Goal: Information Seeking & Learning: Learn about a topic

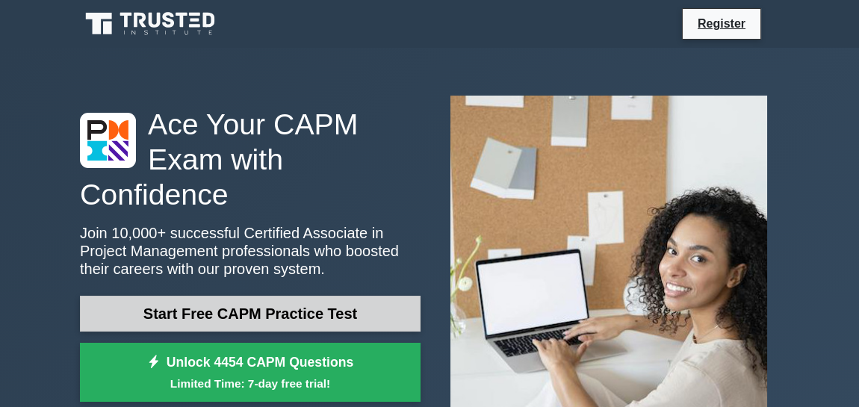
click at [248, 299] on link "Start Free CAPM Practice Test" at bounding box center [250, 314] width 341 height 36
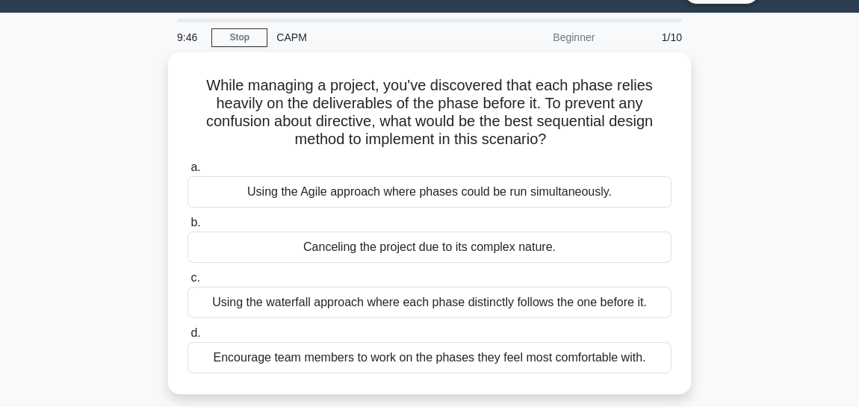
scroll to position [34, 0]
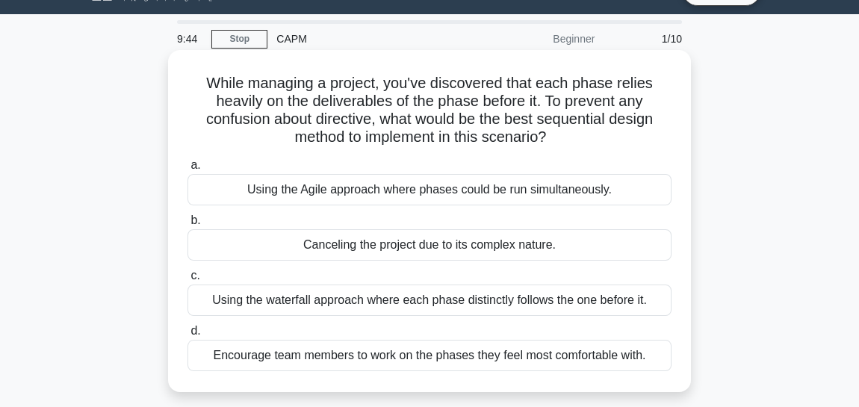
click at [223, 197] on div "Using the Agile approach where phases could be run simultaneously." at bounding box center [430, 189] width 484 height 31
click at [188, 170] on input "a. Using the Agile approach where phases could be run simultaneously." at bounding box center [188, 166] width 0 height 10
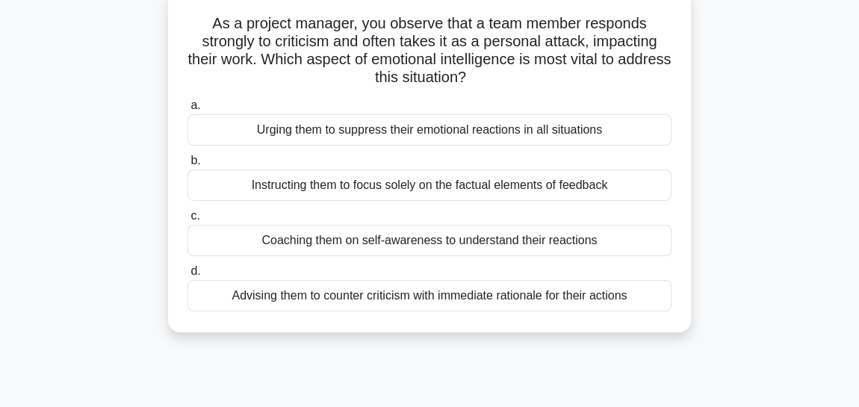
scroll to position [99, 0]
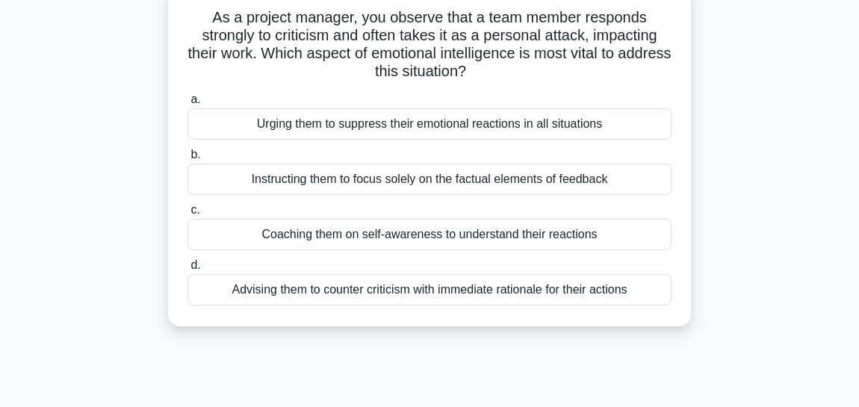
click at [255, 165] on div "Instructing them to focus solely on the factual elements of feedback" at bounding box center [430, 179] width 484 height 31
click at [188, 160] on input "b. Instructing them to focus solely on the factual elements of feedback" at bounding box center [188, 155] width 0 height 10
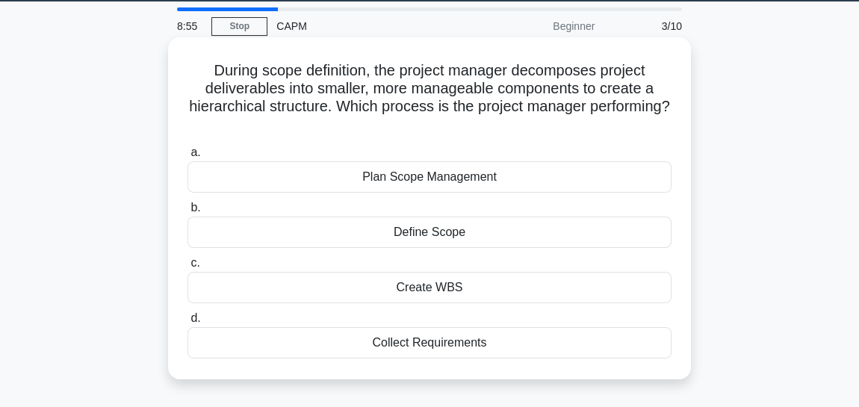
scroll to position [48, 0]
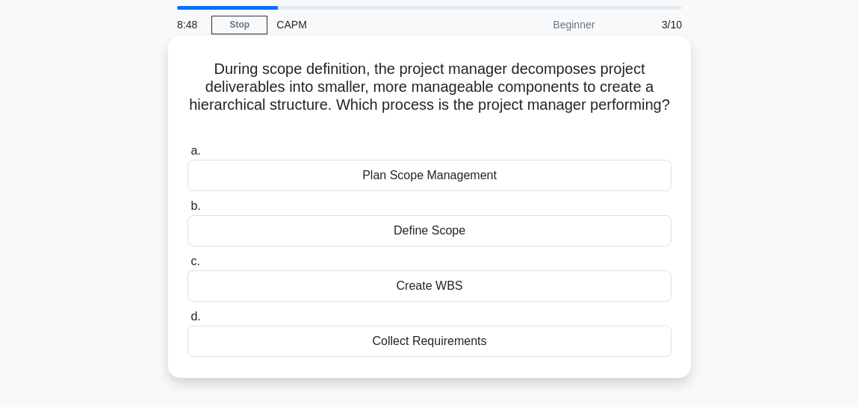
click at [367, 288] on div "Create WBS" at bounding box center [430, 286] width 484 height 31
click at [188, 267] on input "c. Create WBS" at bounding box center [188, 262] width 0 height 10
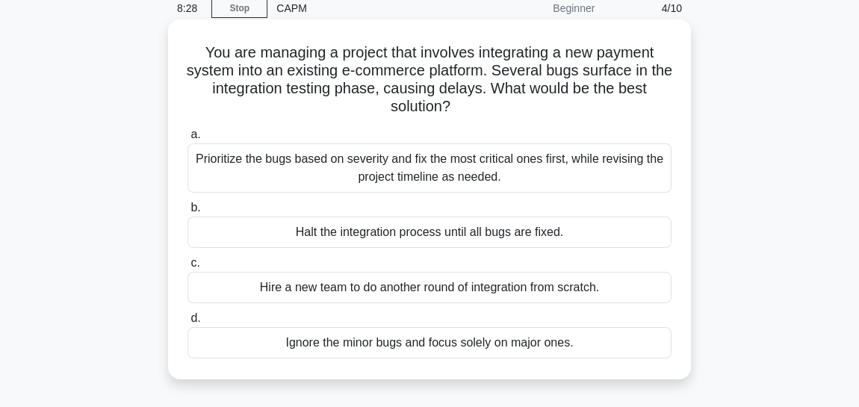
scroll to position [64, 0]
click at [256, 165] on div "Prioritize the bugs based on severity and fix the most critical ones first, whi…" at bounding box center [430, 167] width 484 height 49
click at [188, 140] on input "a. Prioritize the bugs based on severity and fix the most critical ones first, …" at bounding box center [188, 135] width 0 height 10
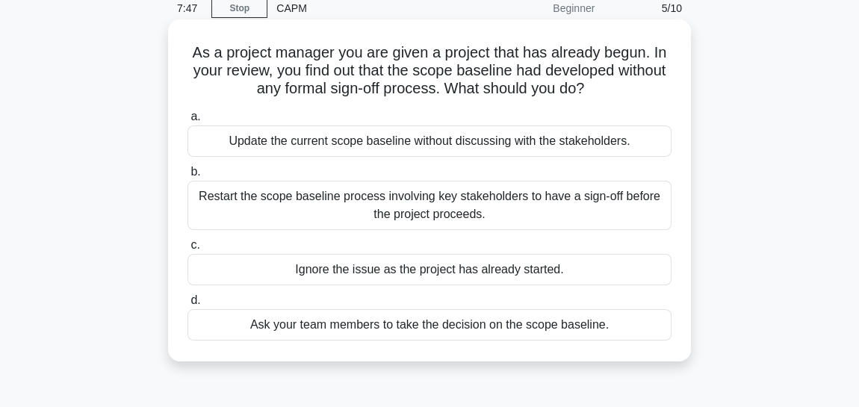
scroll to position [71, 0]
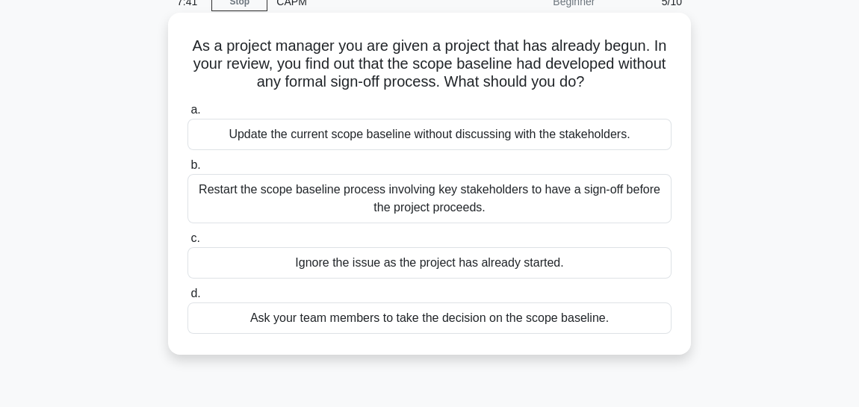
click at [300, 199] on div "Restart the scope baseline process involving key stakeholders to have a sign-of…" at bounding box center [430, 198] width 484 height 49
click at [188, 170] on input "b. Restart the scope baseline process involving key stakeholders to have a sign…" at bounding box center [188, 166] width 0 height 10
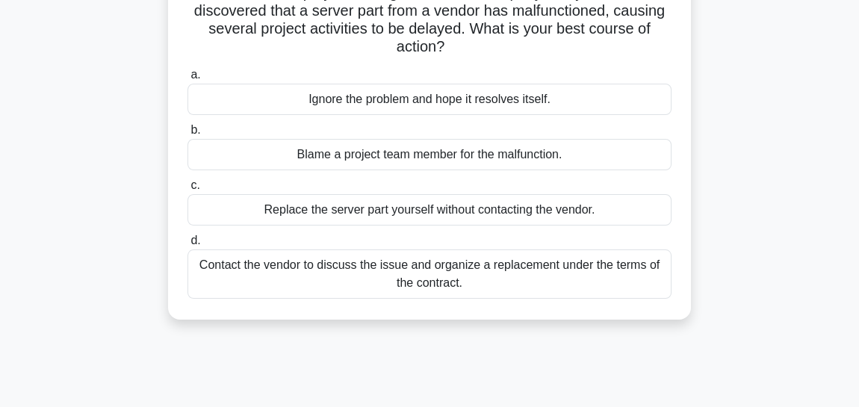
scroll to position [123, 0]
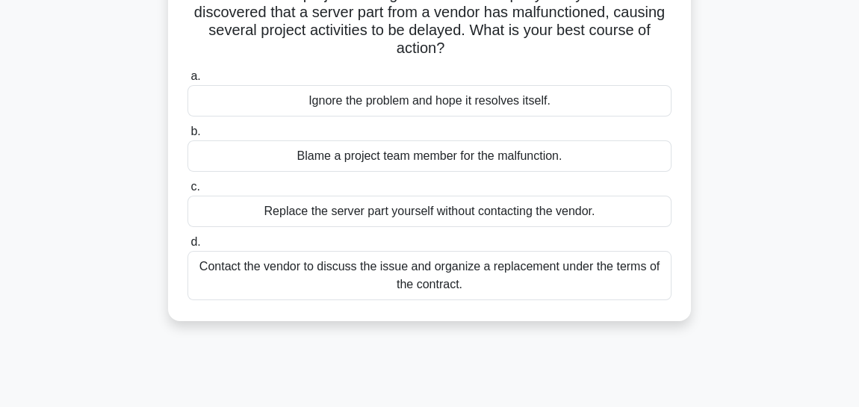
click at [280, 262] on div "Contact the vendor to discuss the issue and organize a replacement under the te…" at bounding box center [430, 275] width 484 height 49
click at [188, 247] on input "d. Contact the vendor to discuss the issue and organize a replacement under the…" at bounding box center [188, 243] width 0 height 10
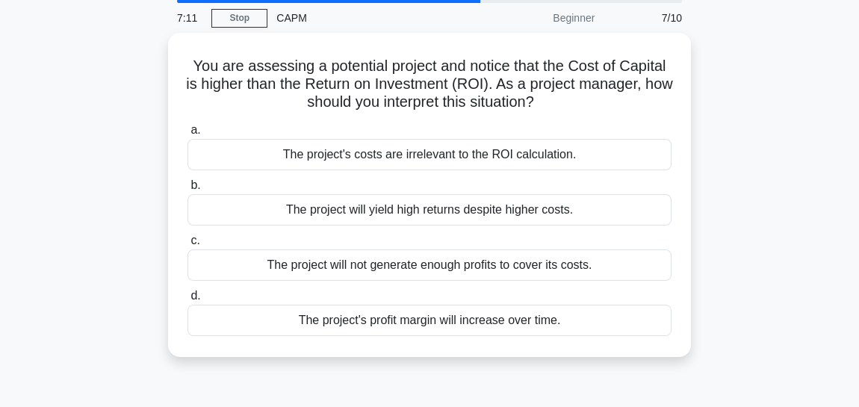
scroll to position [55, 0]
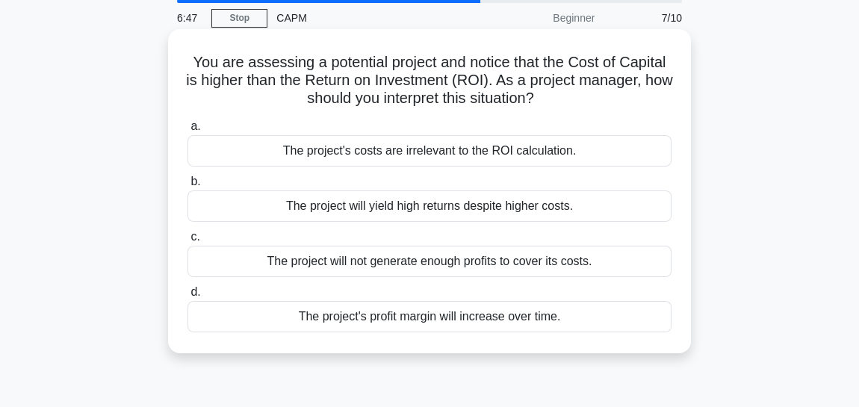
click at [371, 319] on div "The project's profit margin will increase over time." at bounding box center [430, 316] width 484 height 31
click at [188, 297] on input "d. The project's profit margin will increase over time." at bounding box center [188, 293] width 0 height 10
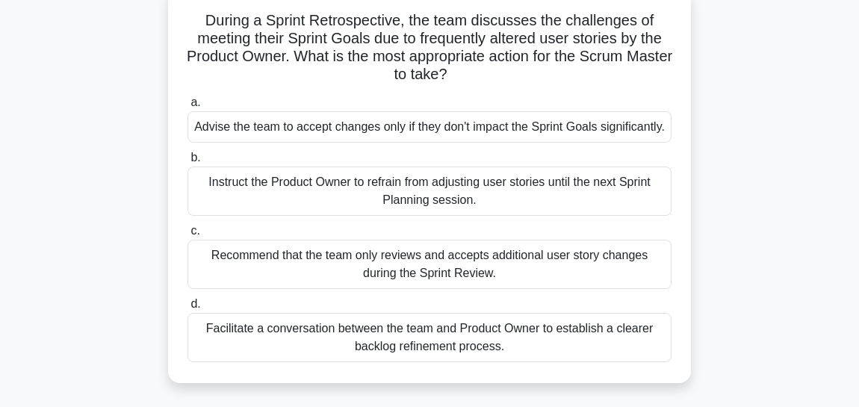
scroll to position [99, 0]
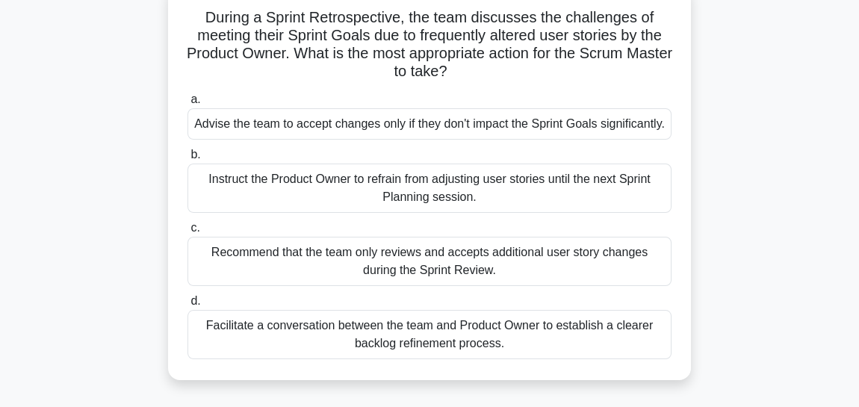
click at [228, 335] on div "Facilitate a conversation between the team and Product Owner to establish a cle…" at bounding box center [430, 334] width 484 height 49
click at [188, 306] on input "d. Facilitate a conversation between the team and Product Owner to establish a …" at bounding box center [188, 302] width 0 height 10
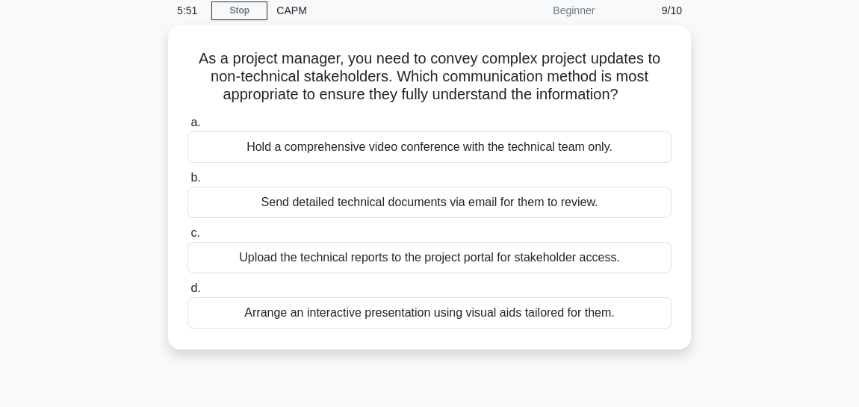
scroll to position [61, 0]
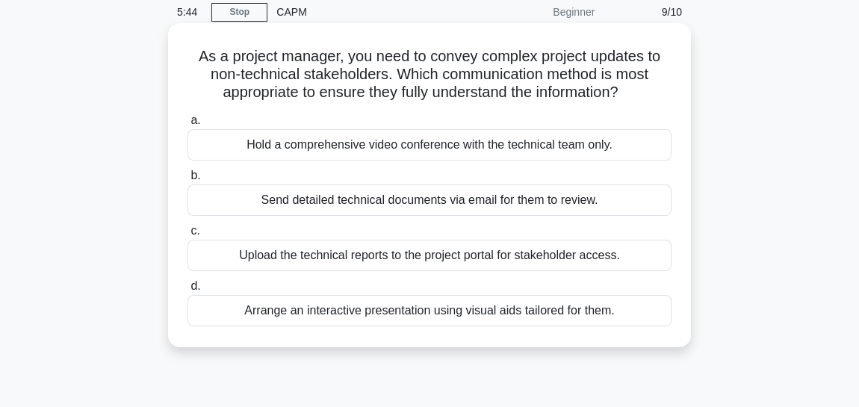
click at [329, 315] on div "Arrange an interactive presentation using visual aids tailored for them." at bounding box center [430, 310] width 484 height 31
click at [188, 291] on input "d. Arrange an interactive presentation using visual aids tailored for them." at bounding box center [188, 287] width 0 height 10
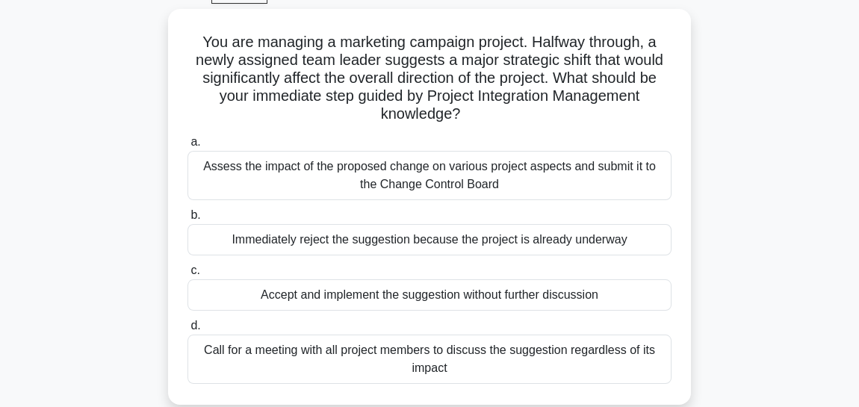
scroll to position [79, 0]
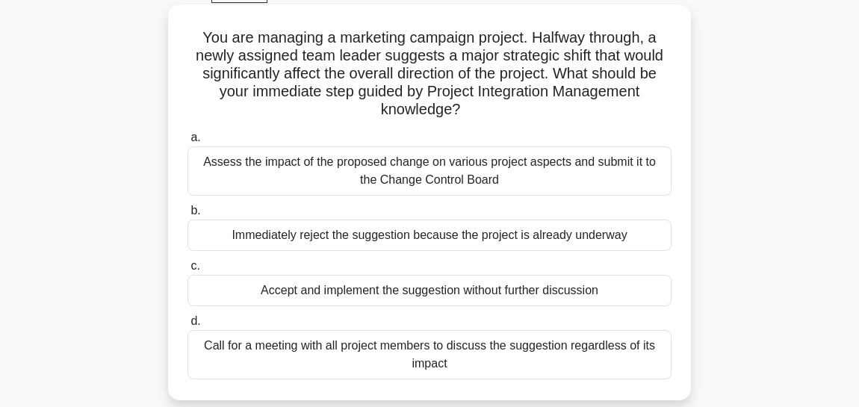
click at [325, 182] on div "Assess the impact of the proposed change on various project aspects and submit …" at bounding box center [430, 170] width 484 height 49
click at [188, 143] on input "a. Assess the impact of the proposed change on various project aspects and subm…" at bounding box center [188, 138] width 0 height 10
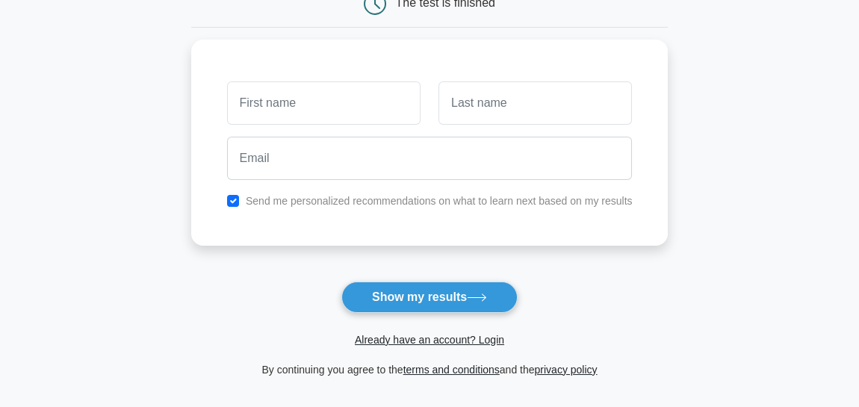
scroll to position [170, 0]
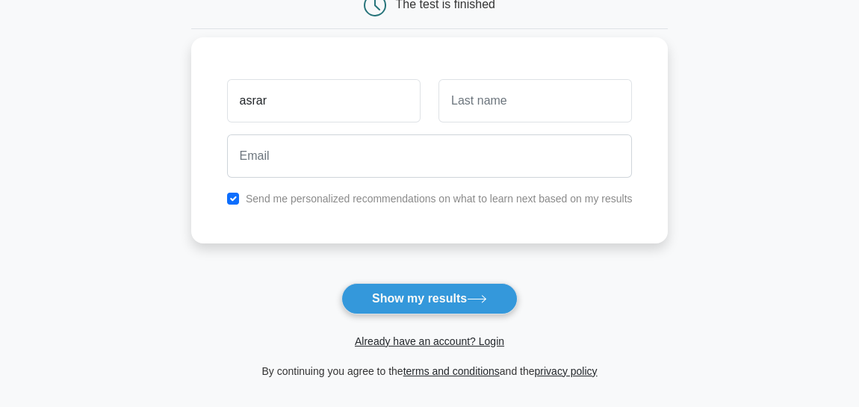
type input "asrar"
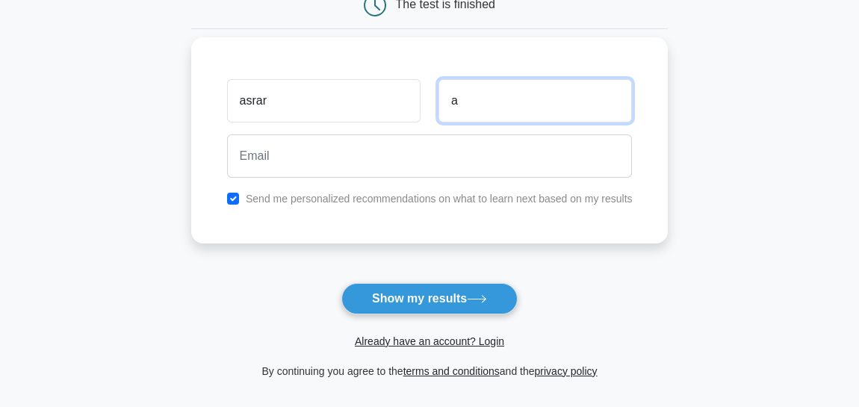
click at [531, 99] on input "a" at bounding box center [536, 100] width 194 height 43
type input "asrar"
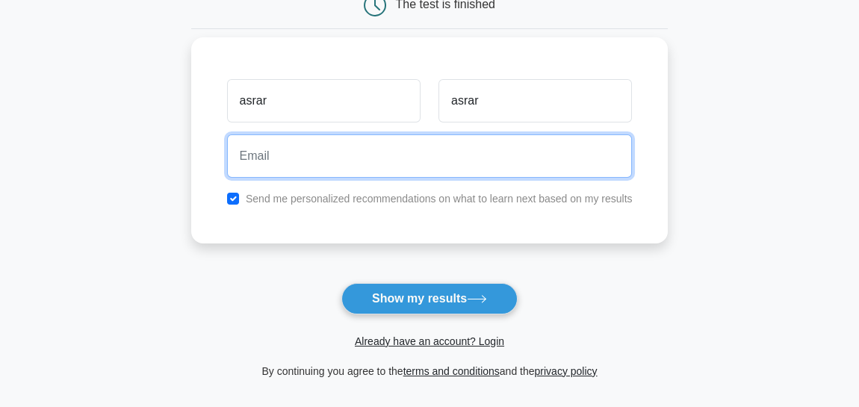
click at [516, 137] on input "email" at bounding box center [430, 156] width 406 height 43
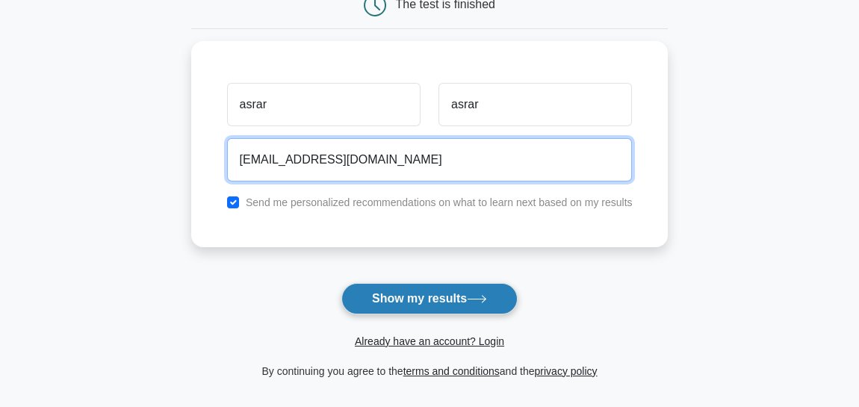
type input "asrar33@gmail.com"
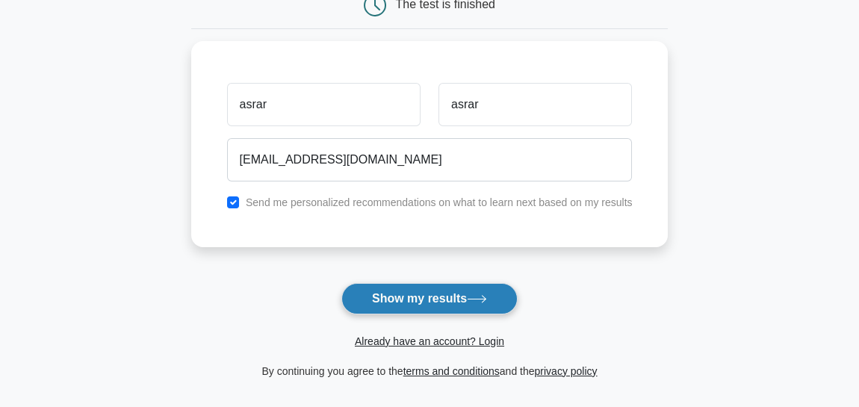
click at [435, 309] on button "Show my results" at bounding box center [430, 298] width 176 height 31
